Goal: Find specific page/section: Find specific page/section

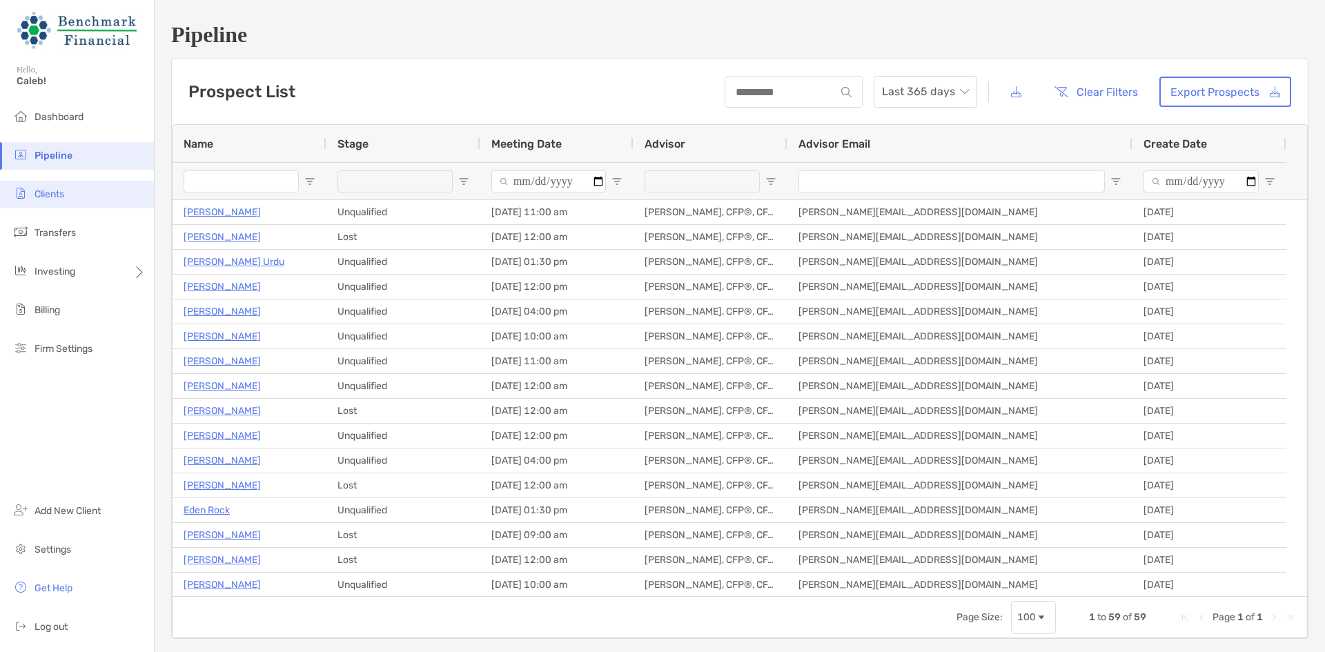
click at [62, 182] on li "Clients" at bounding box center [77, 195] width 154 height 28
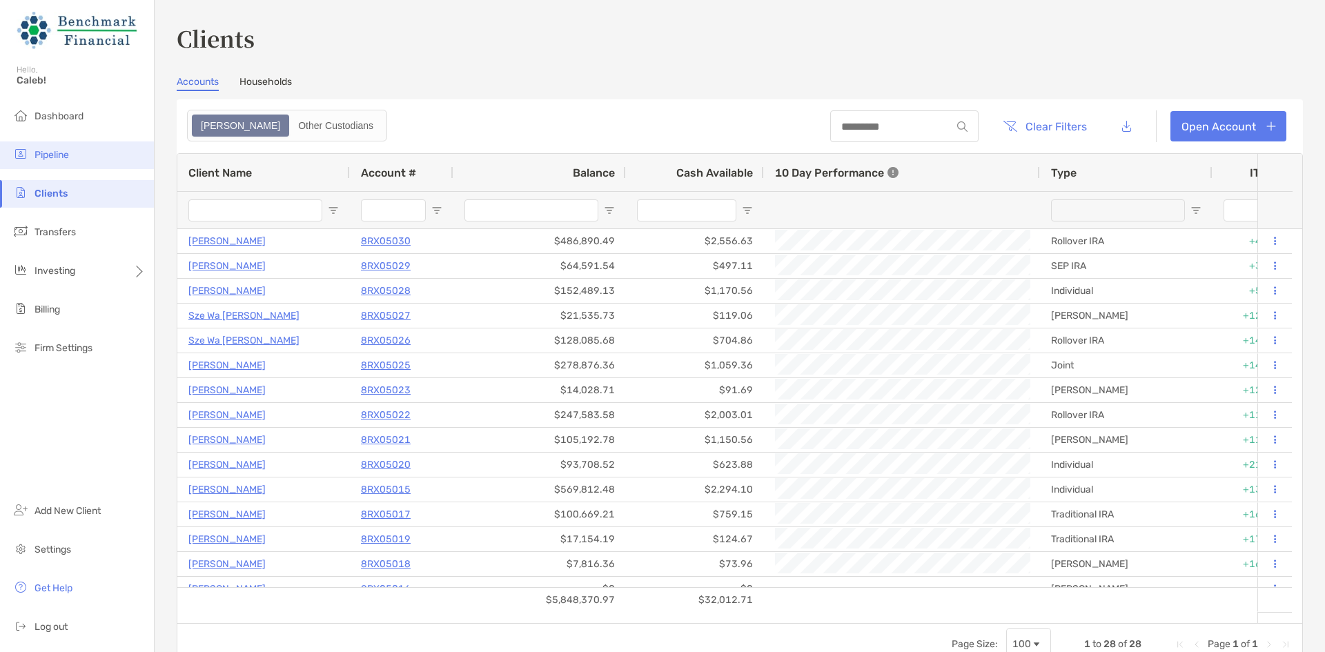
click at [75, 160] on li "Pipeline" at bounding box center [77, 155] width 154 height 28
